Goal: Information Seeking & Learning: Understand process/instructions

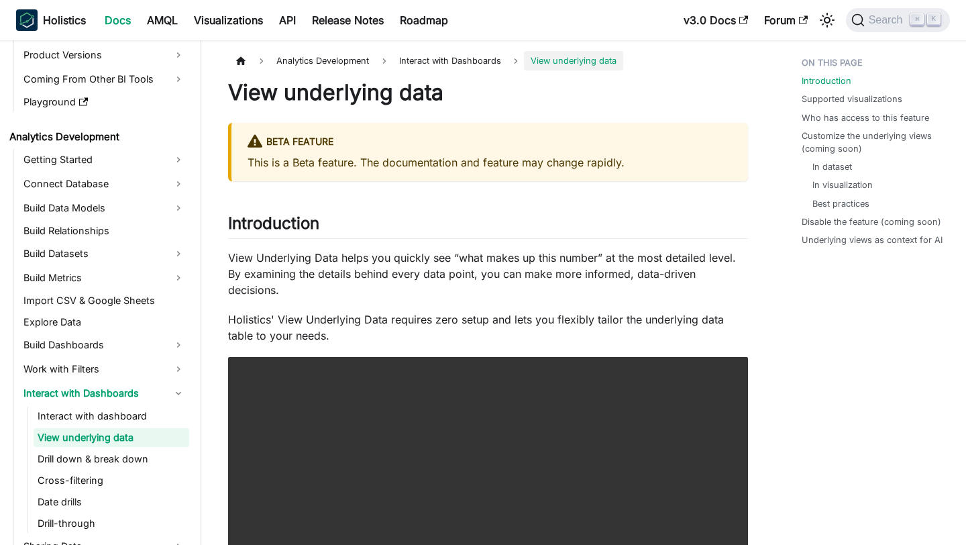
scroll to position [125, 0]
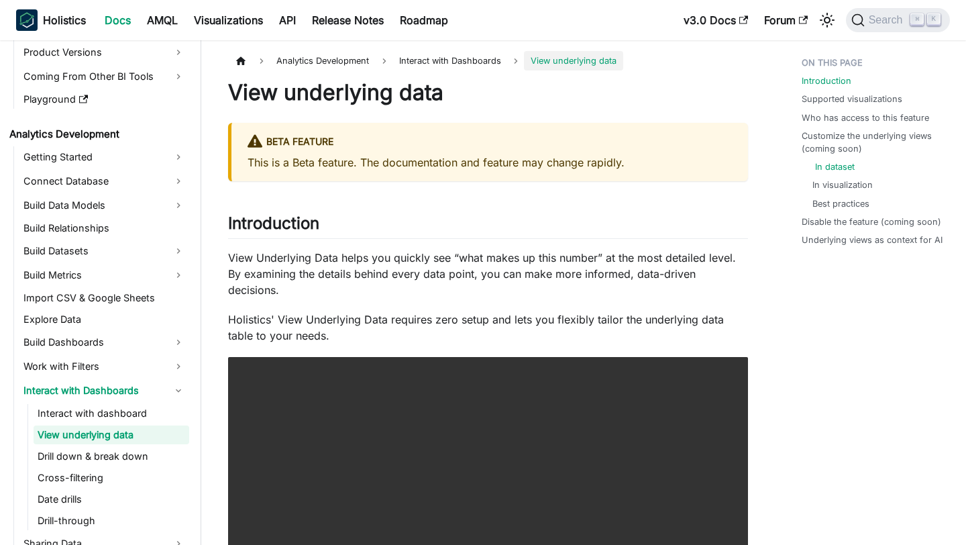
click at [843, 170] on link "In dataset" at bounding box center [835, 166] width 40 height 13
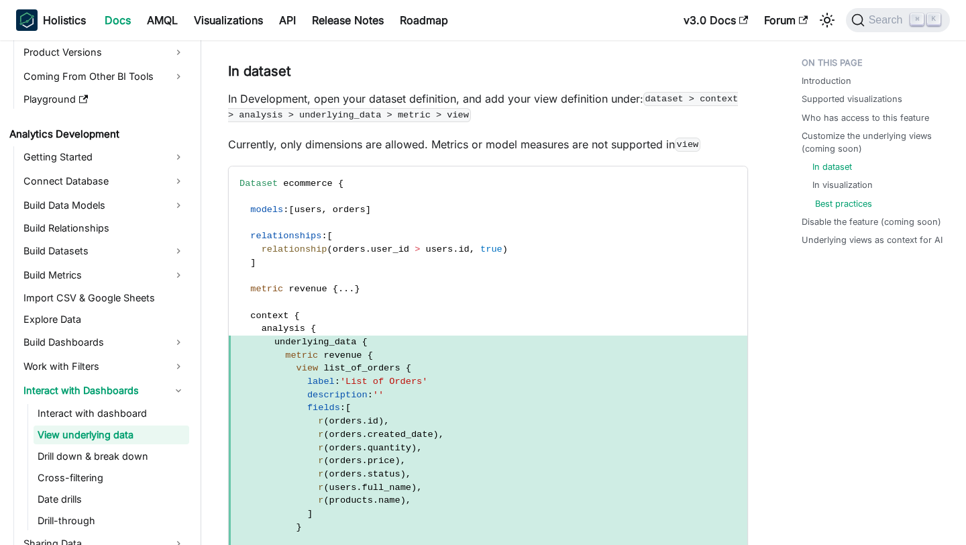
click at [843, 204] on link "Best practices" at bounding box center [843, 203] width 57 height 13
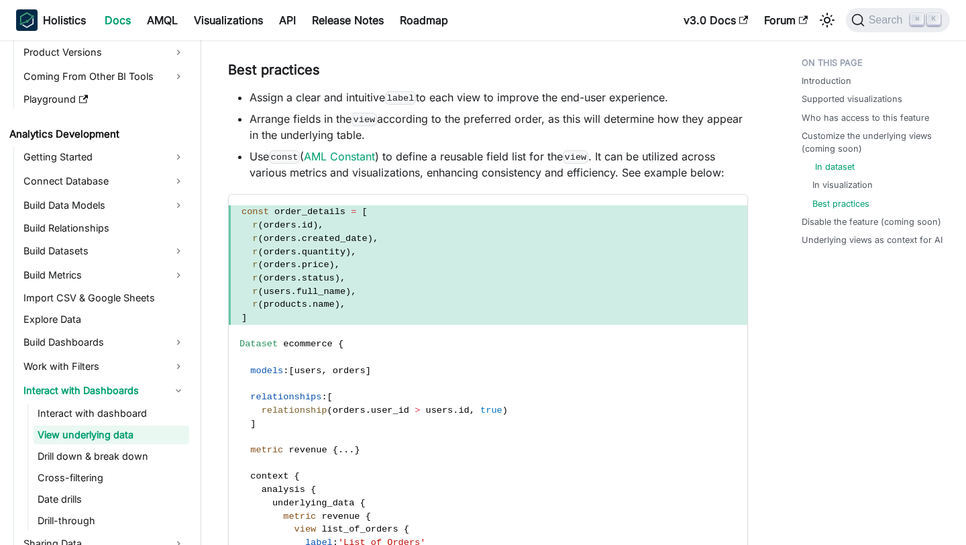
click at [833, 161] on link "In dataset" at bounding box center [835, 166] width 40 height 13
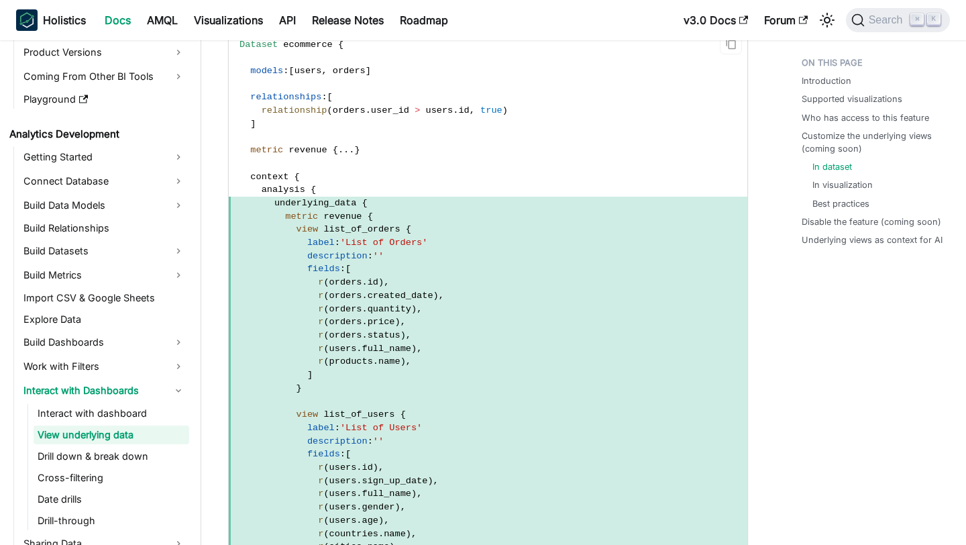
scroll to position [1688, 0]
click at [833, 203] on link "Best practices" at bounding box center [843, 203] width 57 height 13
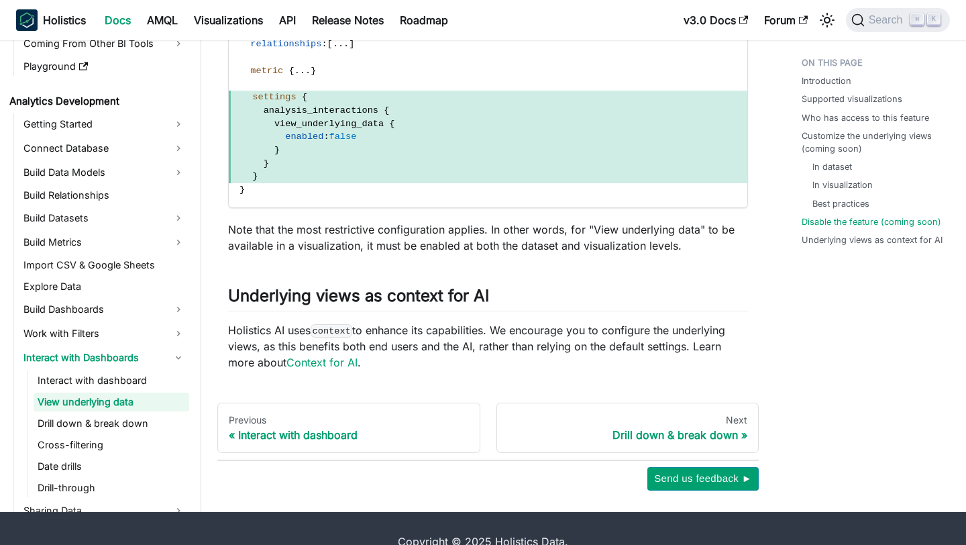
scroll to position [3830, 0]
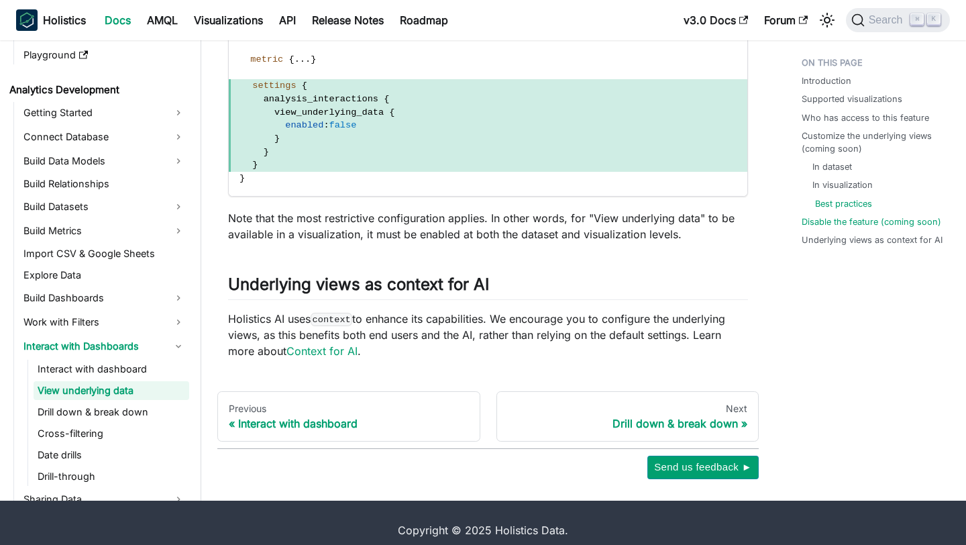
click at [814, 202] on li "Best practices" at bounding box center [876, 203] width 127 height 13
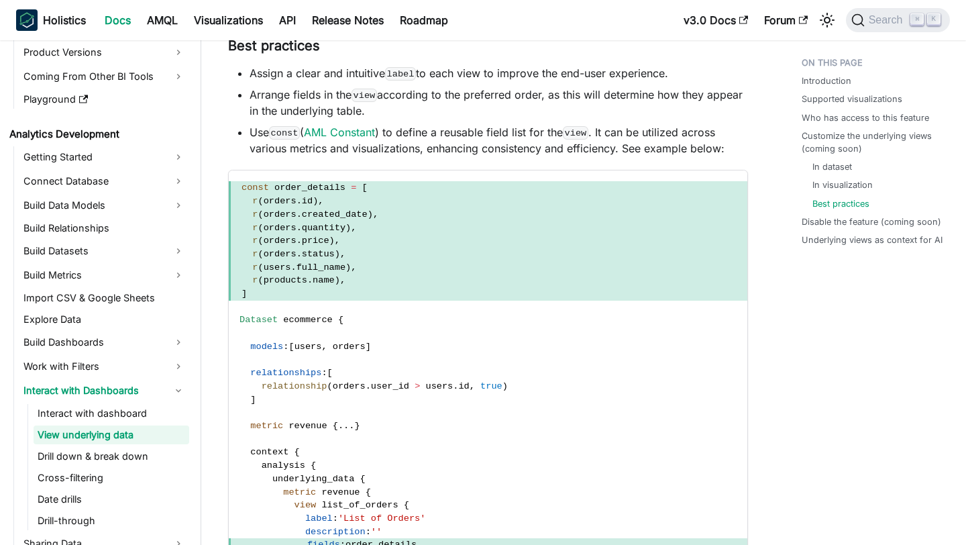
scroll to position [3076, 0]
